Goal: Task Accomplishment & Management: Use online tool/utility

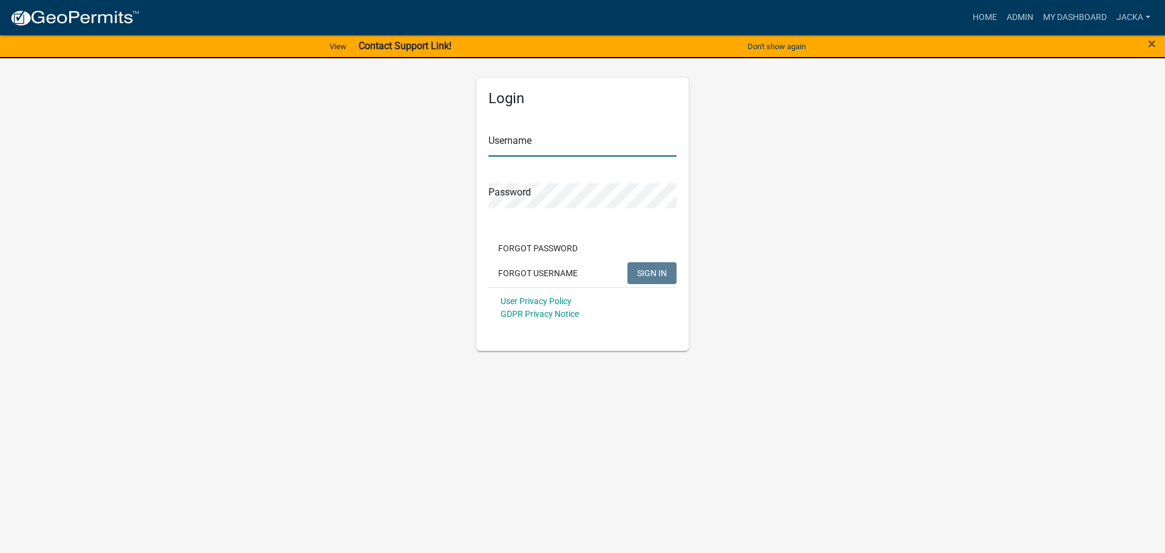
type input "jacka"
click at [675, 261] on div "Forgot Password Forgot Username SIGN IN" at bounding box center [583, 262] width 188 height 50
click at [654, 270] on span "SIGN IN" at bounding box center [652, 273] width 30 height 10
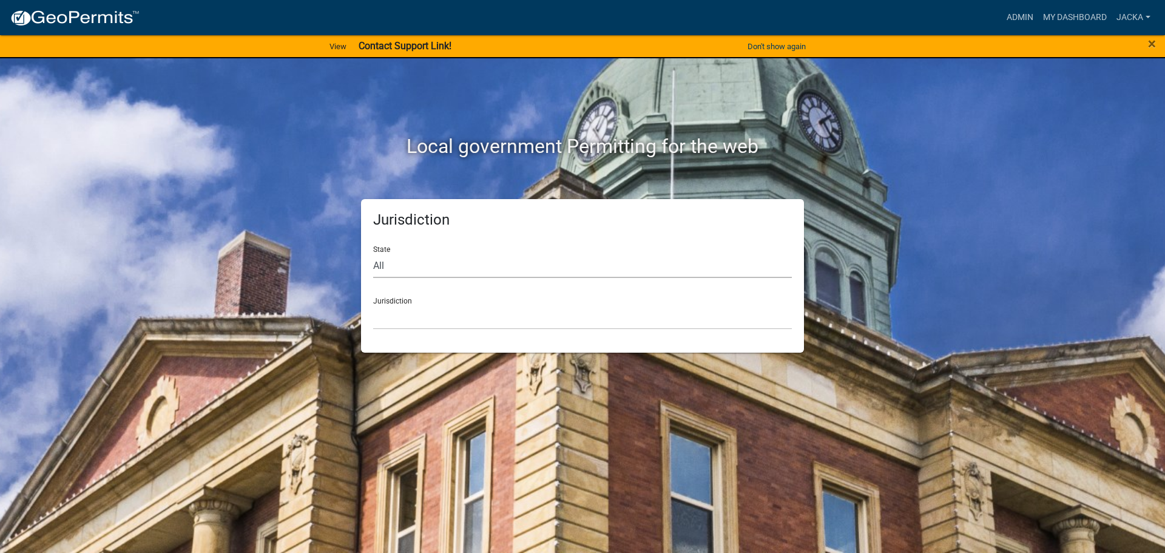
click at [504, 278] on select "All [US_STATE] [US_STATE] [US_STATE] [US_STATE] [US_STATE] [US_STATE] [US_STATE…" at bounding box center [582, 265] width 419 height 25
select select "[US_STATE]"
click at [373, 253] on select "All [US_STATE] [US_STATE] [US_STATE] [US_STATE] [US_STATE] [US_STATE] [US_STATE…" at bounding box center [582, 265] width 419 height 25
click at [393, 316] on select "[GEOGRAPHIC_DATA], [US_STATE] [GEOGRAPHIC_DATA], [US_STATE] [GEOGRAPHIC_DATA], …" at bounding box center [582, 317] width 419 height 25
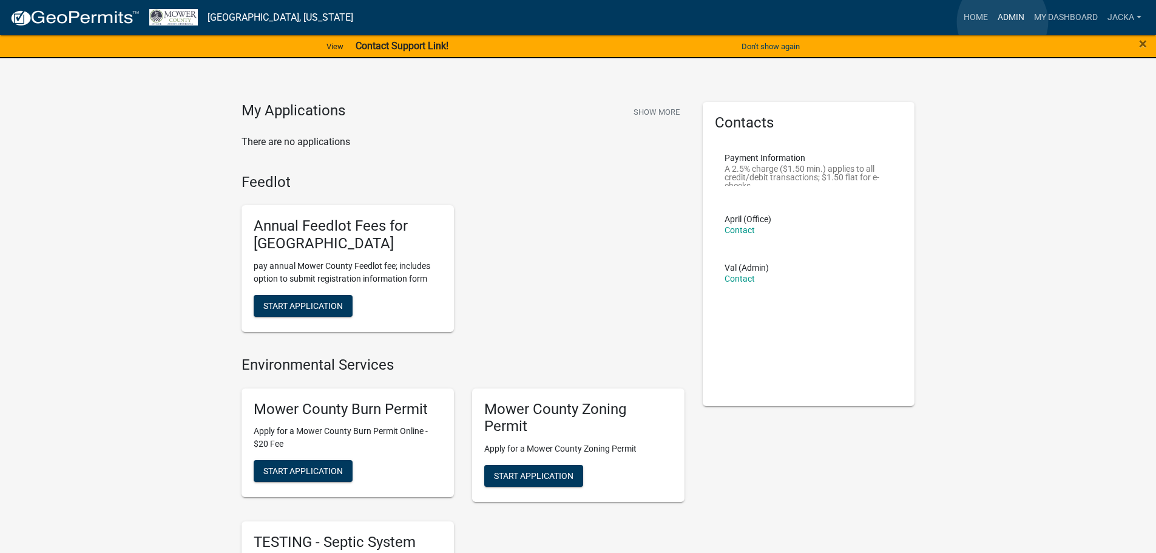
click at [1003, 22] on link "Admin" at bounding box center [1011, 17] width 36 height 23
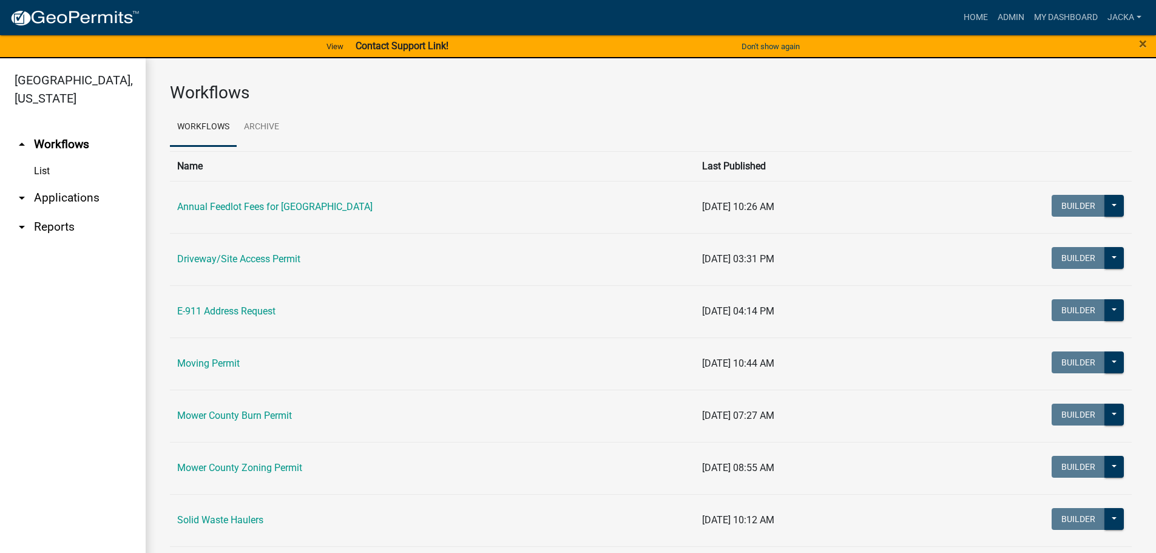
click at [50, 205] on link "arrow_drop_down Applications" at bounding box center [73, 197] width 146 height 29
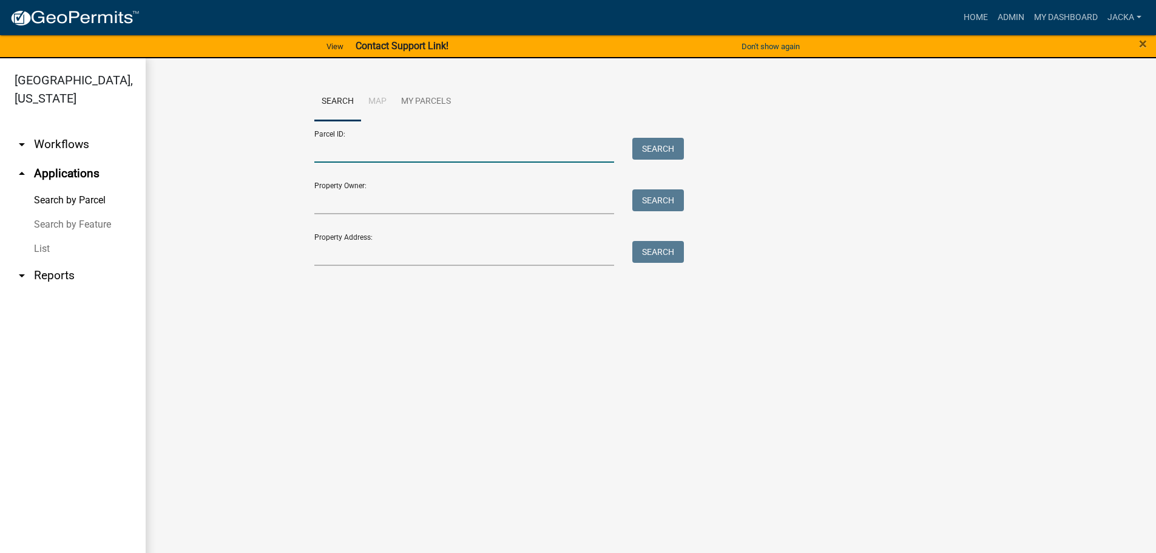
click at [414, 154] on input "Parcel ID:" at bounding box center [464, 150] width 300 height 25
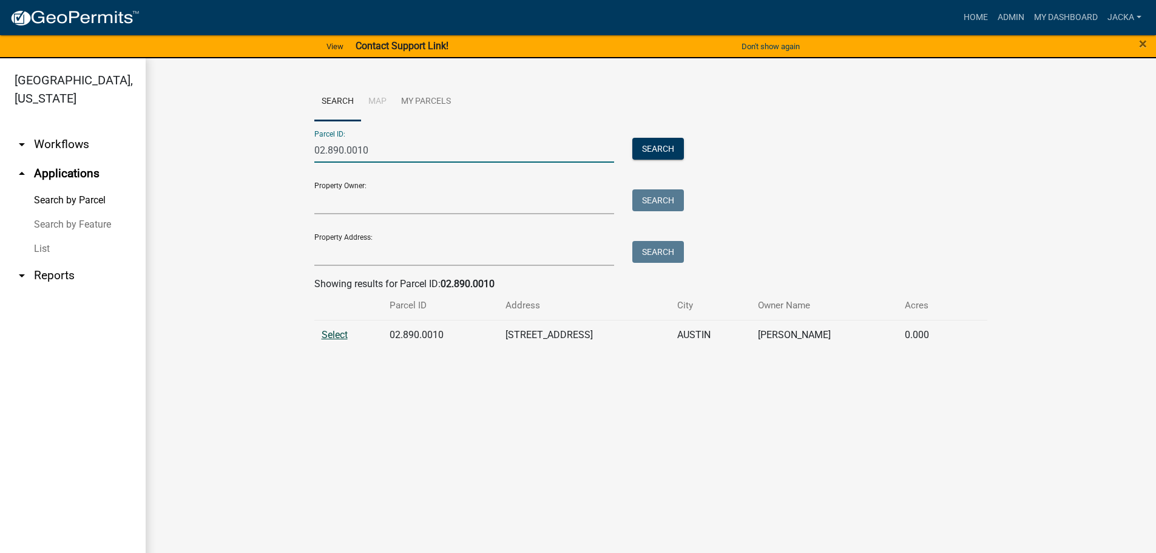
type input "02.890.0010"
click at [336, 331] on span "Select" at bounding box center [335, 335] width 26 height 12
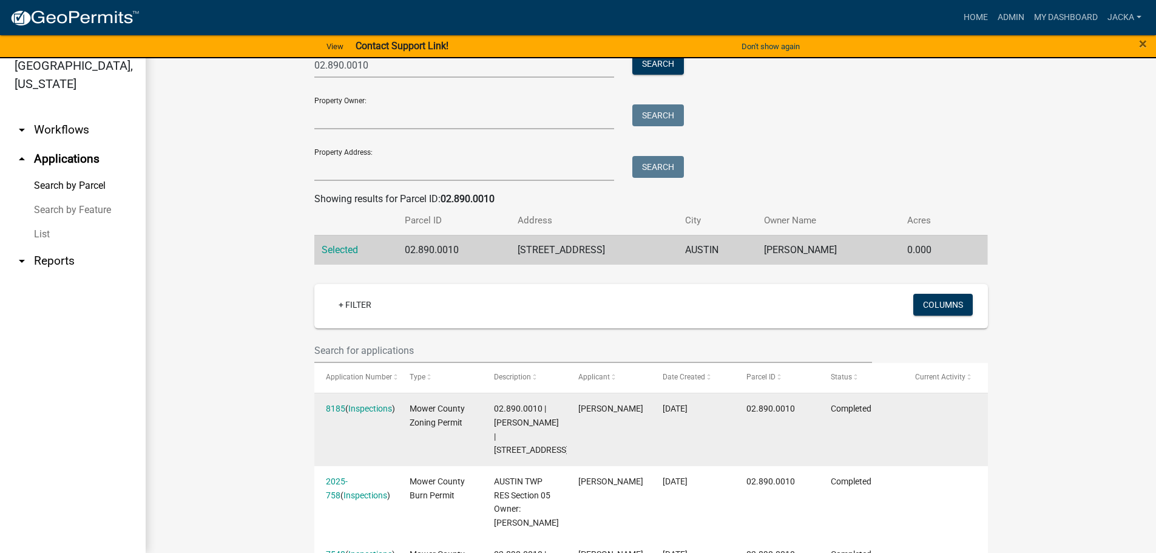
scroll to position [182, 0]
